Goal: Task Accomplishment & Management: Use online tool/utility

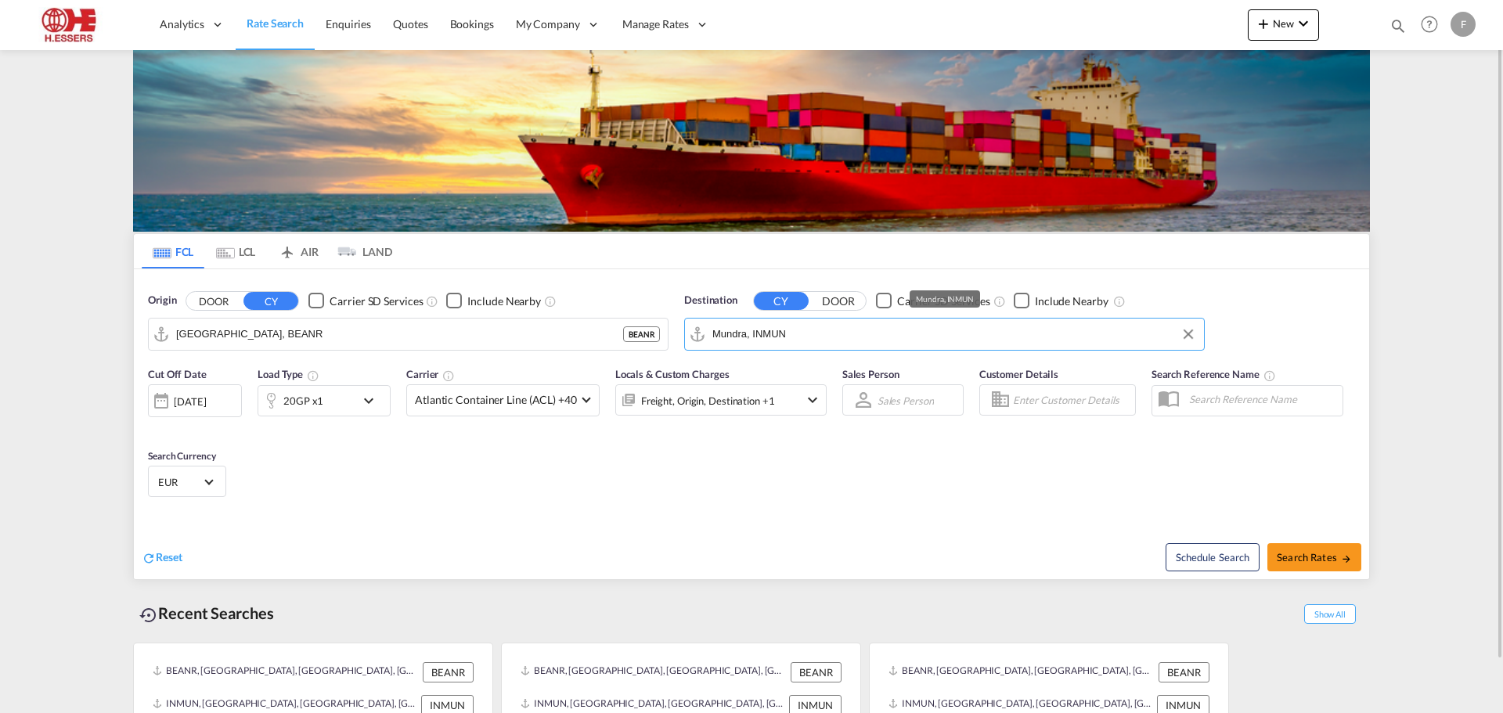
drag, startPoint x: 823, startPoint y: 337, endPoint x: 868, endPoint y: 335, distance: 45.4
click at [868, 335] on input "Mundra, INMUN" at bounding box center [955, 334] width 484 height 23
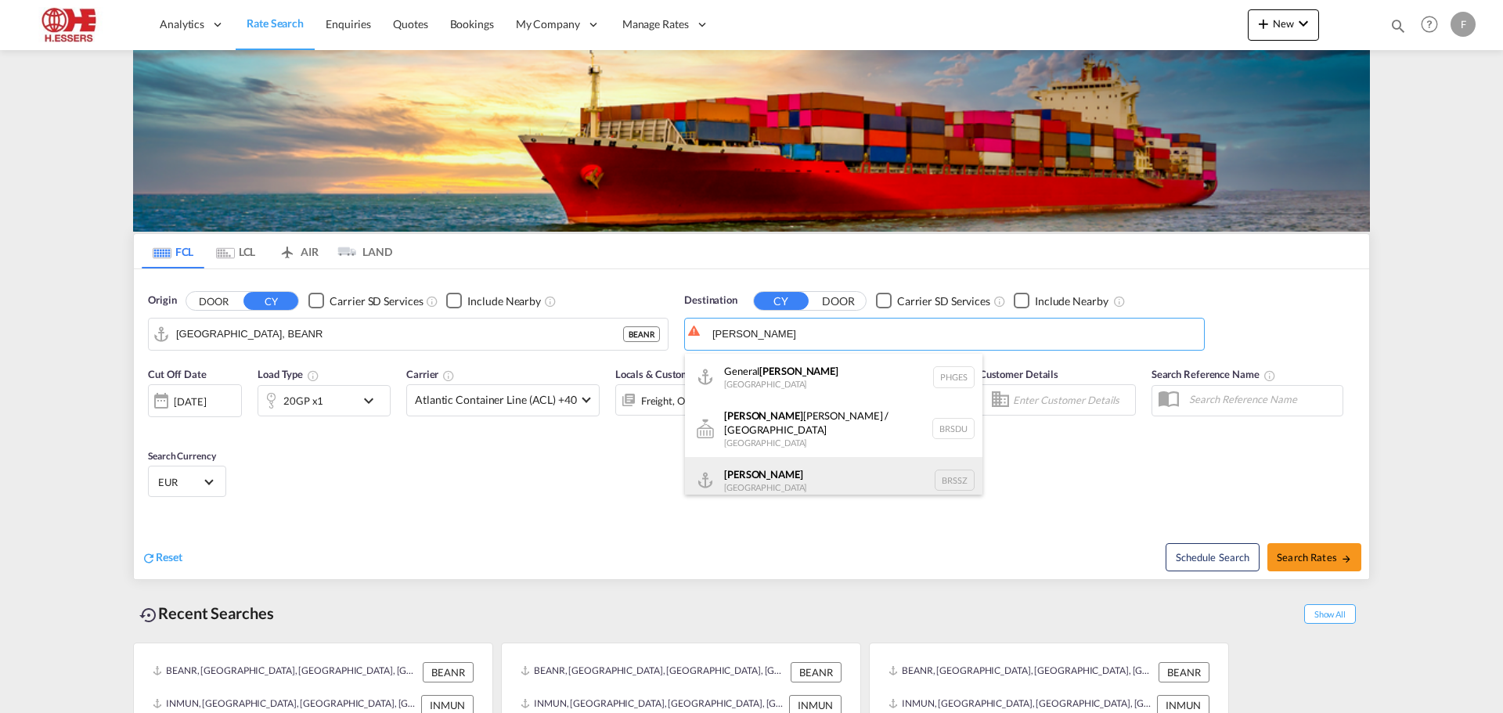
click at [732, 474] on div "[PERSON_NAME] [GEOGRAPHIC_DATA] BRSSZ" at bounding box center [834, 480] width 298 height 47
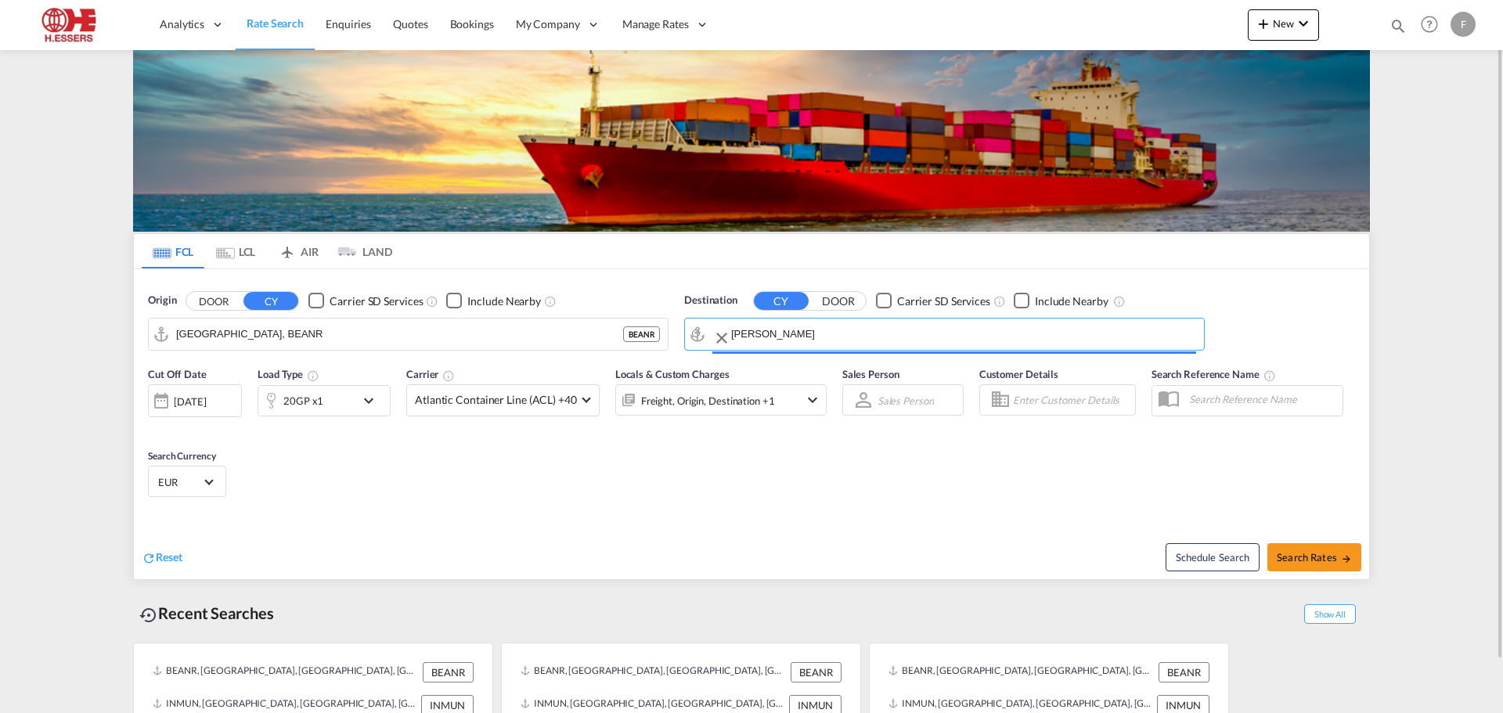
type input "Santos, BRSSZ"
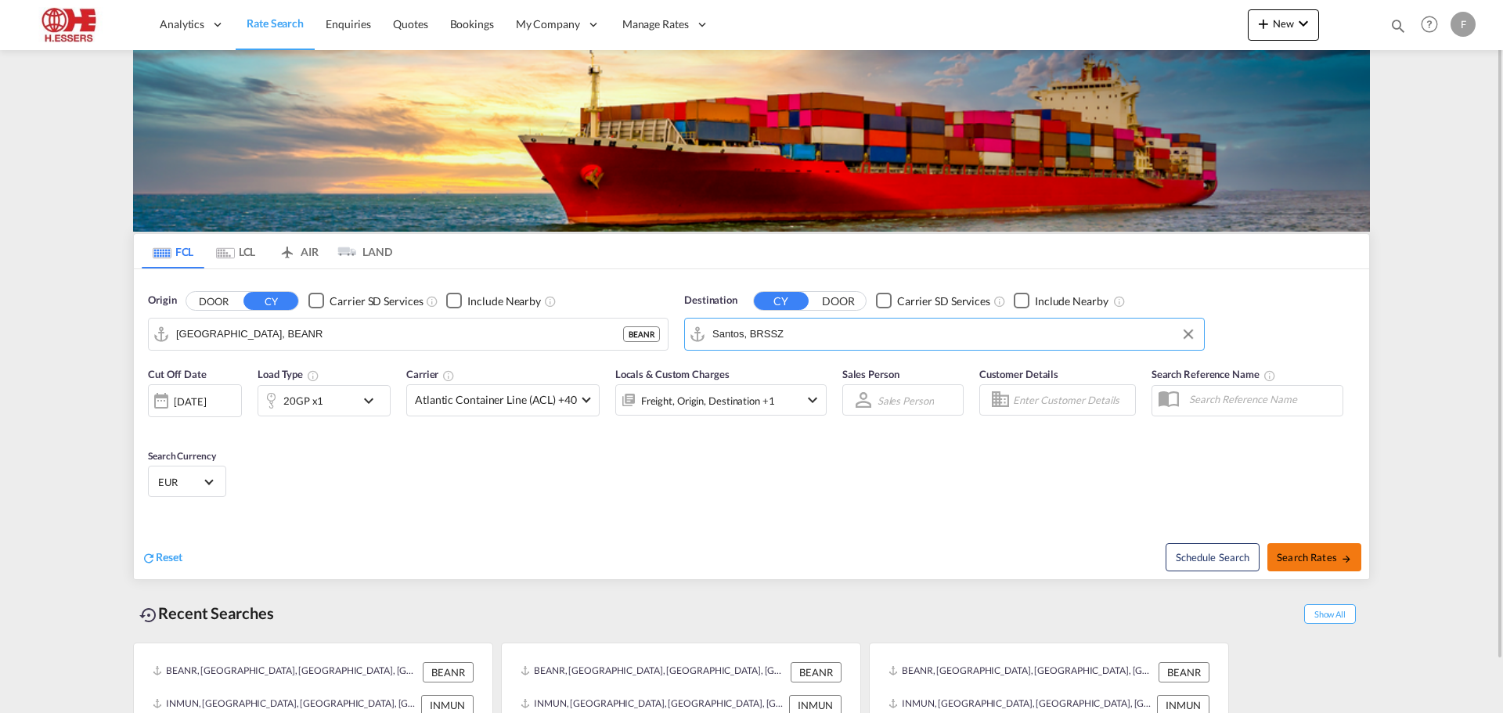
click at [1303, 566] on button "Search Rates" at bounding box center [1315, 557] width 94 height 28
type input "BEANR to BRSSZ / [DATE]"
